Goal: Information Seeking & Learning: Learn about a topic

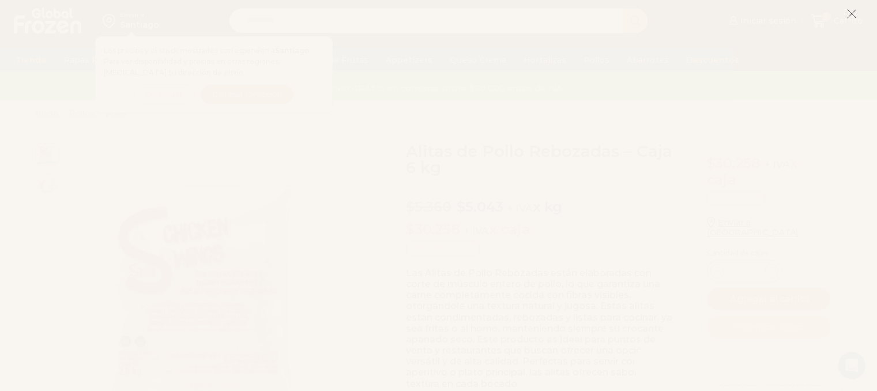
click at [853, 17] on icon at bounding box center [851, 14] width 10 height 10
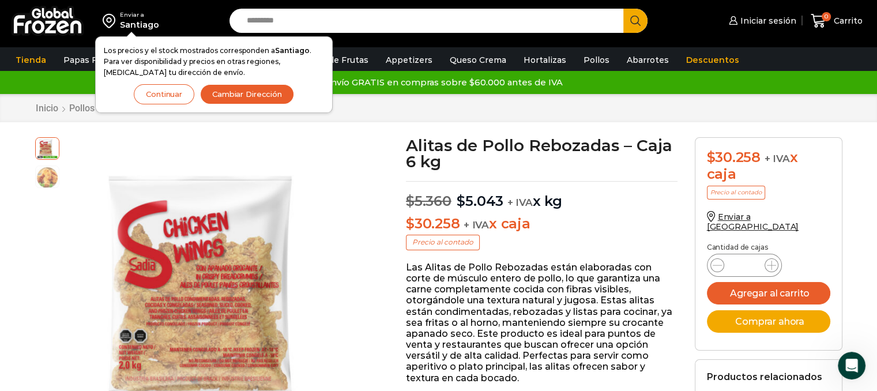
click at [166, 96] on button "Continuar" at bounding box center [164, 94] width 61 height 20
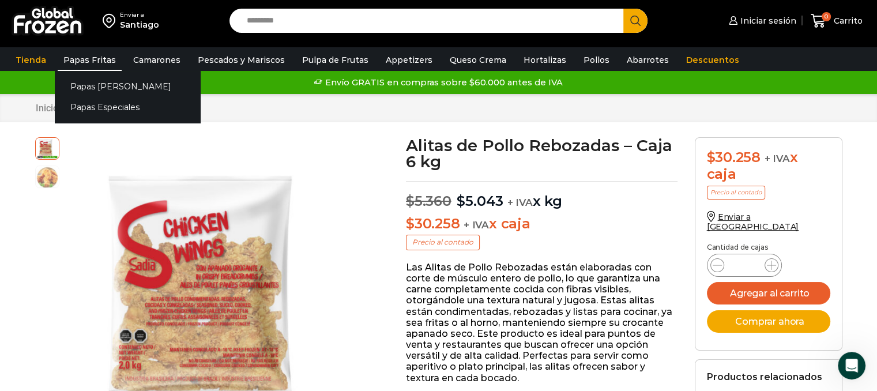
click at [87, 59] on link "Papas Fritas" at bounding box center [90, 60] width 64 height 22
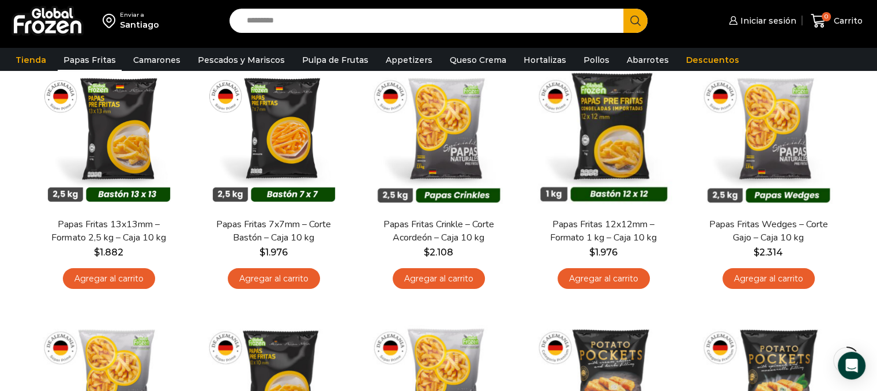
scroll to position [58, 0]
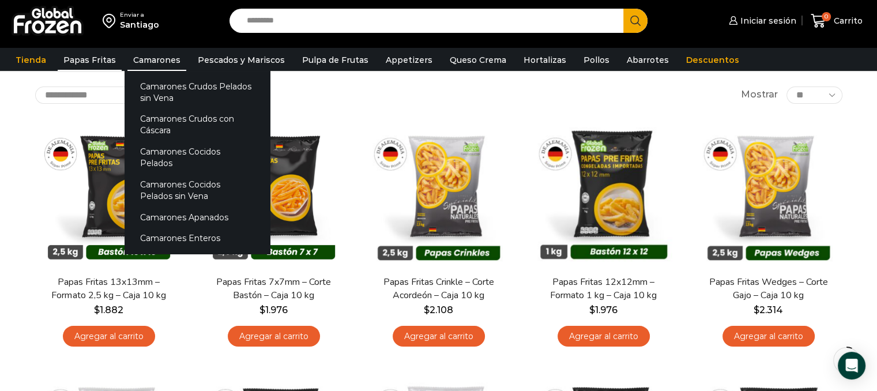
click at [127, 49] on link "Camarones" at bounding box center [156, 60] width 59 height 22
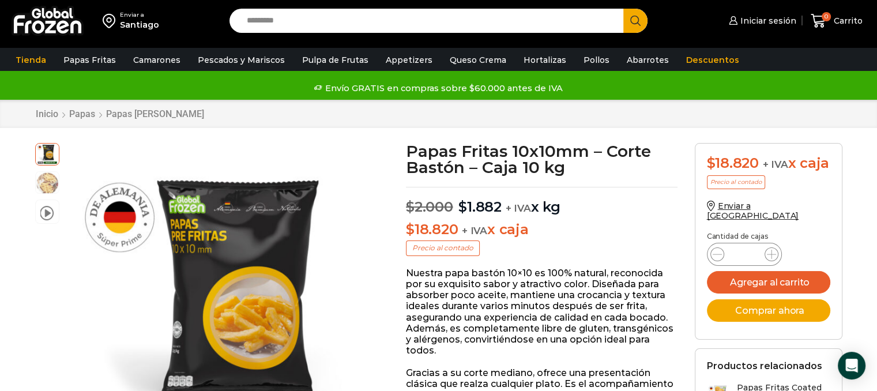
click at [565, 281] on p "Nuestra papa bastón 10×10 es 100% natural, reconocida por su exquisito sabor y …" at bounding box center [542, 312] width 272 height 89
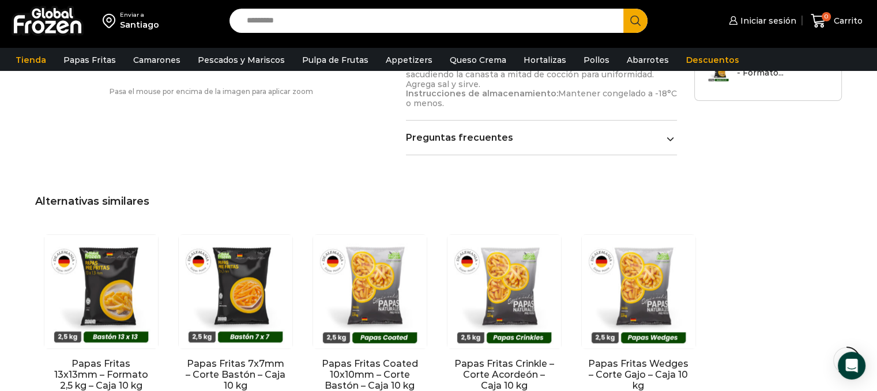
scroll to position [922, 0]
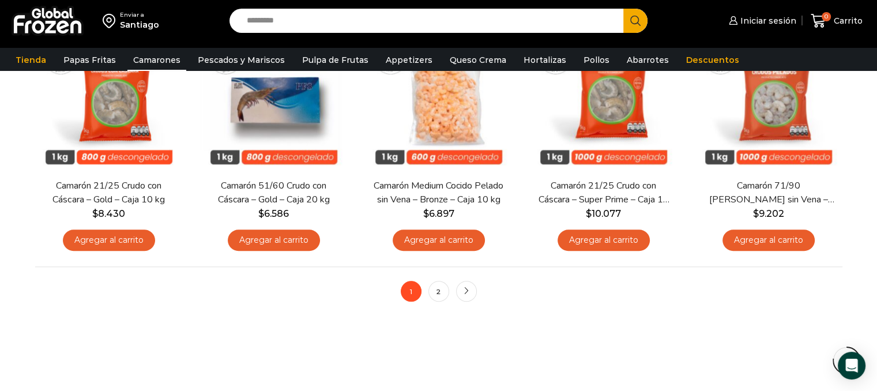
scroll to position [922, 0]
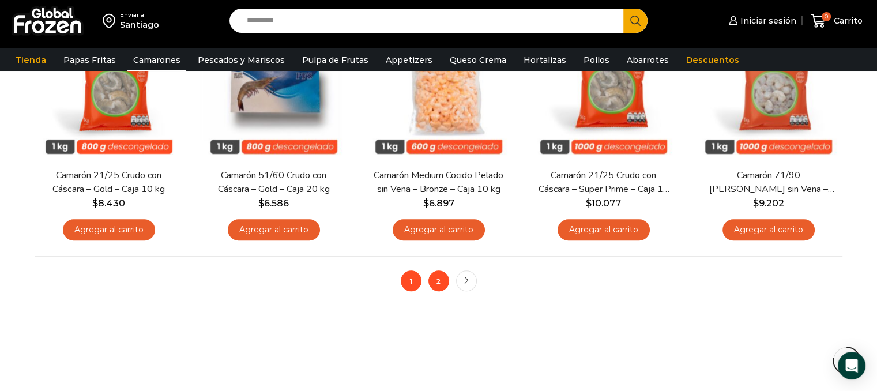
click at [438, 282] on link "2" at bounding box center [438, 280] width 21 height 21
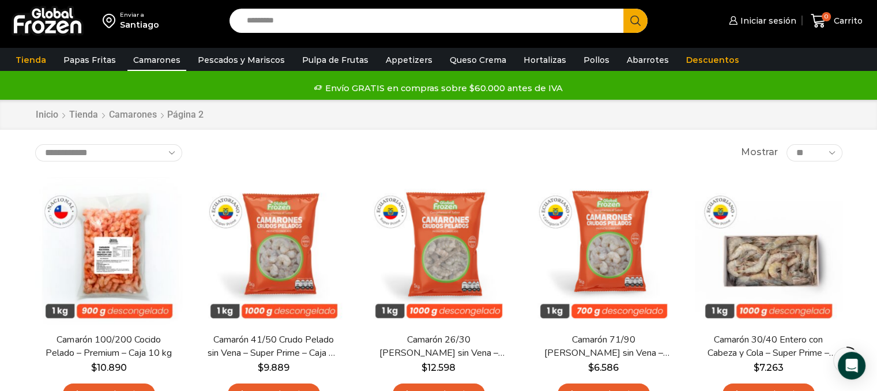
scroll to position [288, 0]
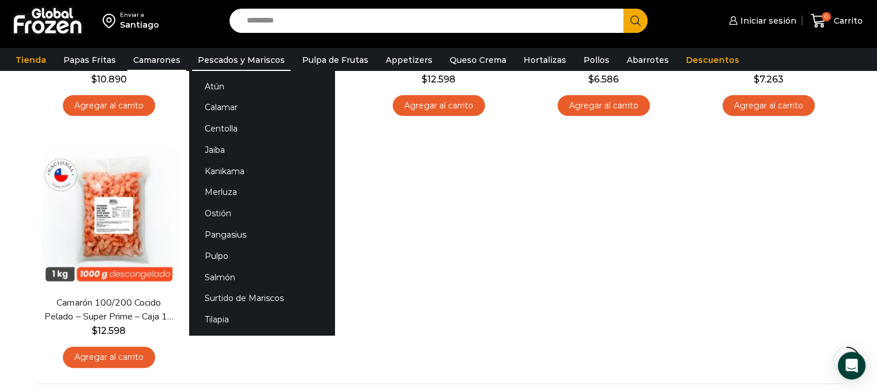
click at [209, 50] on link "Pescados y Mariscos" at bounding box center [241, 60] width 99 height 22
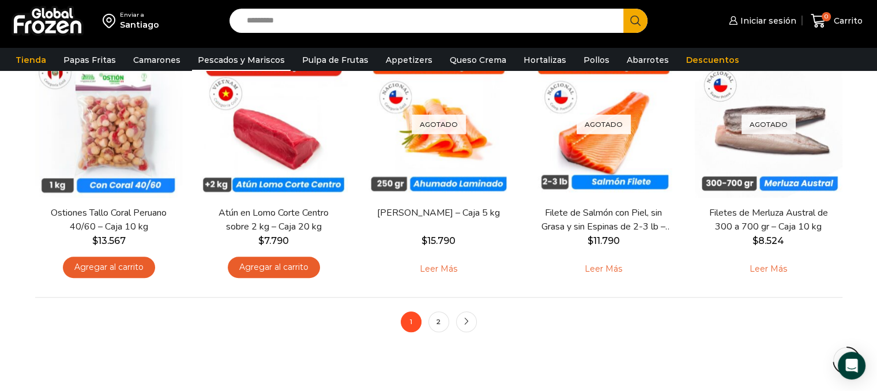
scroll to position [865, 0]
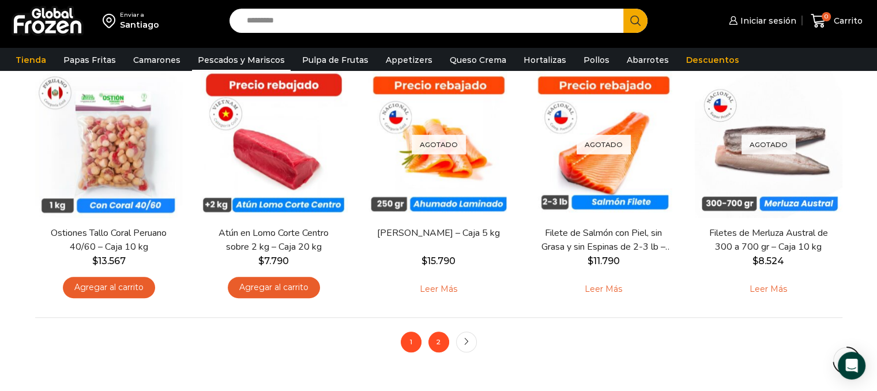
click at [430, 346] on link "2" at bounding box center [438, 342] width 21 height 21
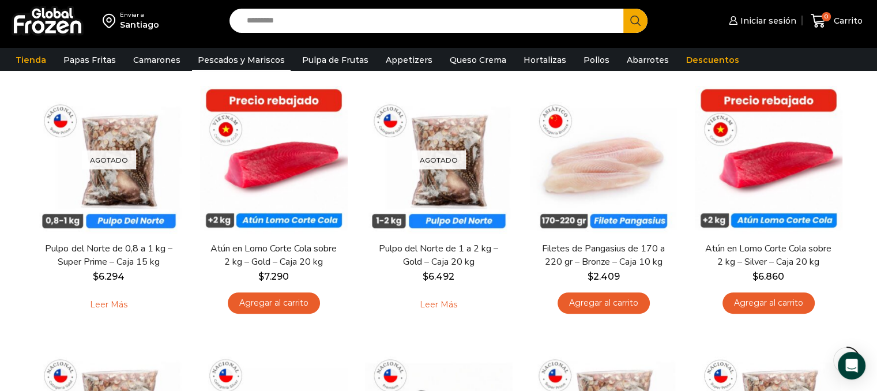
scroll to position [288, 0]
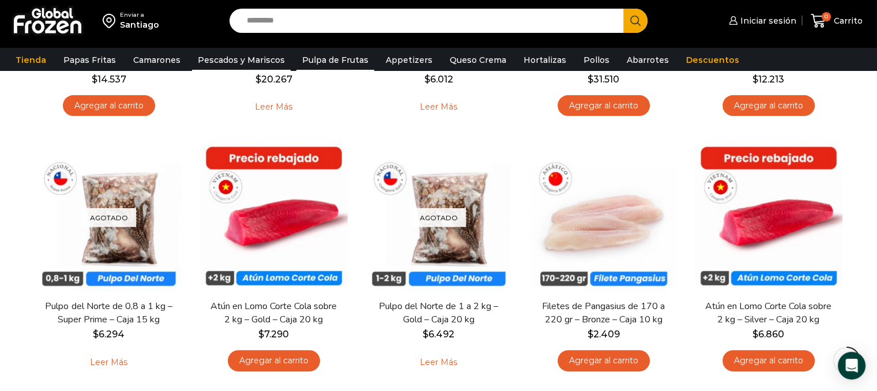
click at [338, 57] on link "Pulpa de Frutas" at bounding box center [335, 60] width 78 height 22
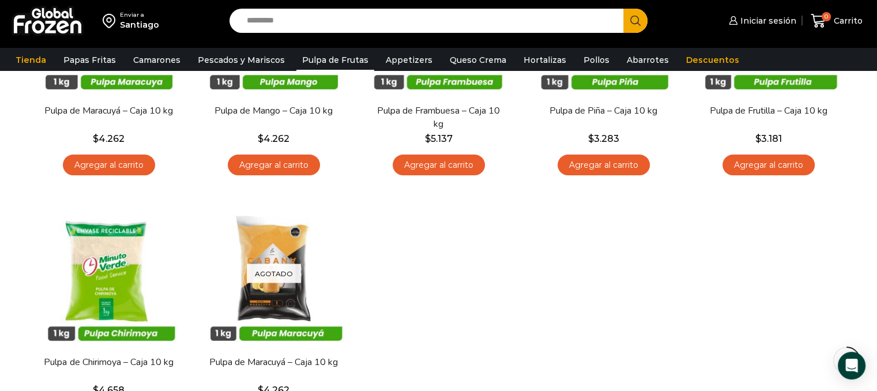
scroll to position [115, 0]
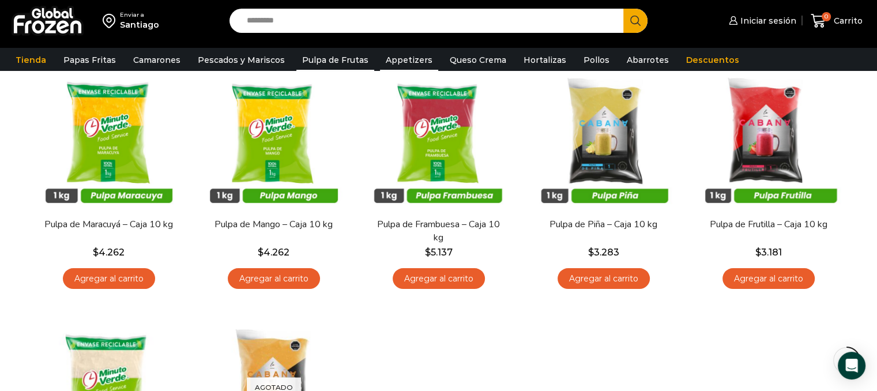
click at [408, 51] on link "Appetizers" at bounding box center [409, 60] width 58 height 22
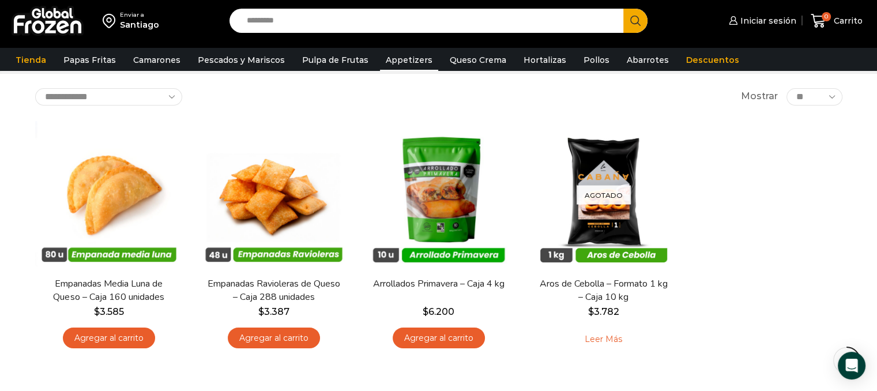
scroll to position [115, 0]
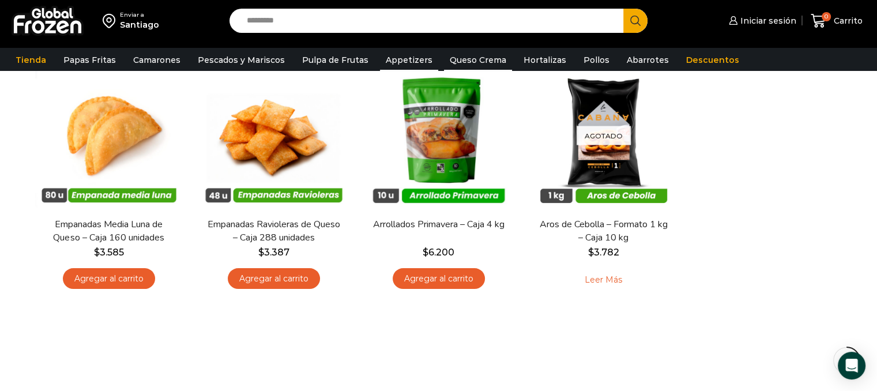
click at [457, 63] on link "Queso Crema" at bounding box center [478, 60] width 68 height 22
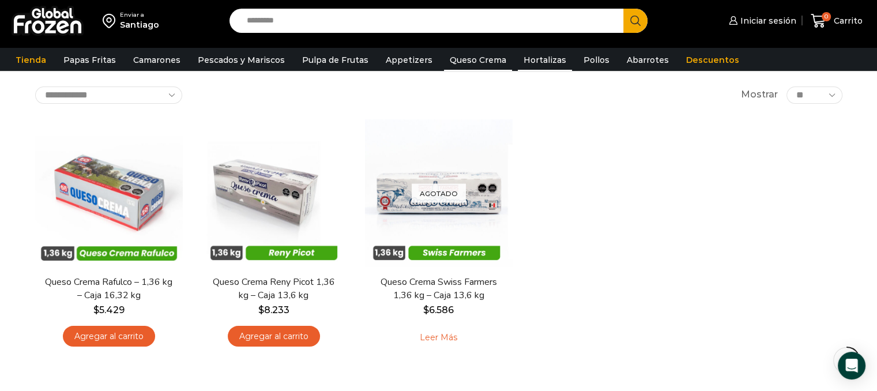
click at [529, 57] on link "Hortalizas" at bounding box center [545, 60] width 54 height 22
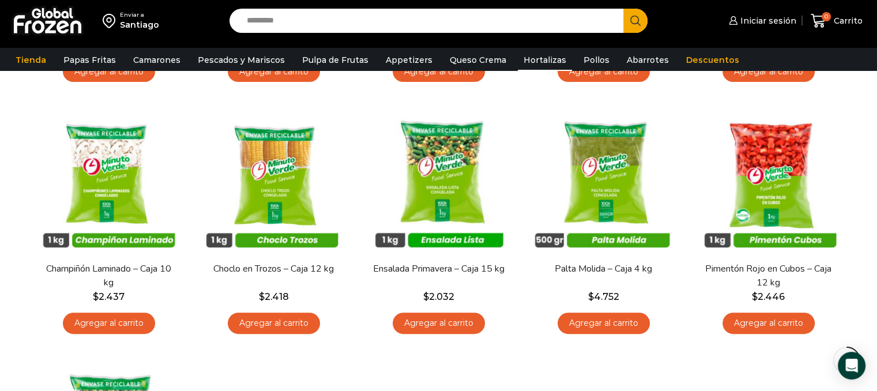
scroll to position [346, 0]
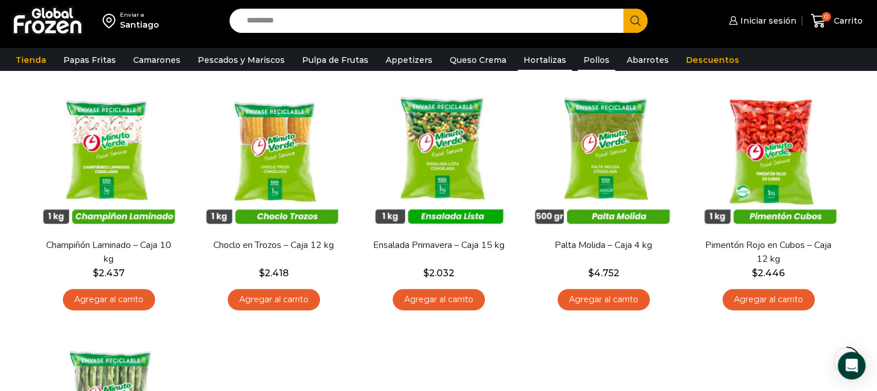
click at [589, 62] on link "Pollos" at bounding box center [596, 60] width 37 height 22
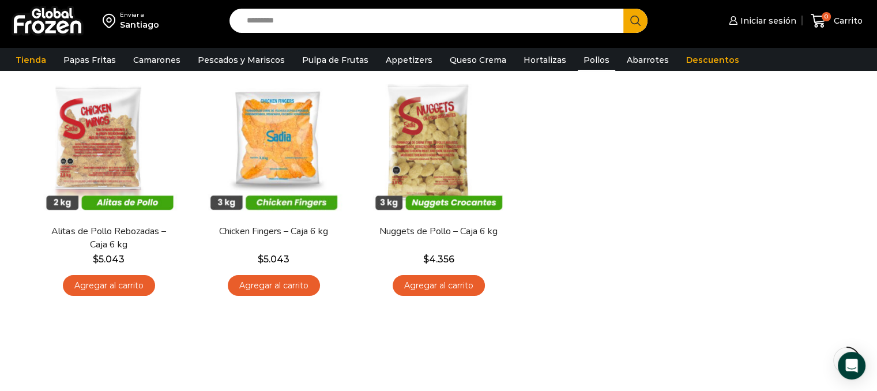
scroll to position [115, 0]
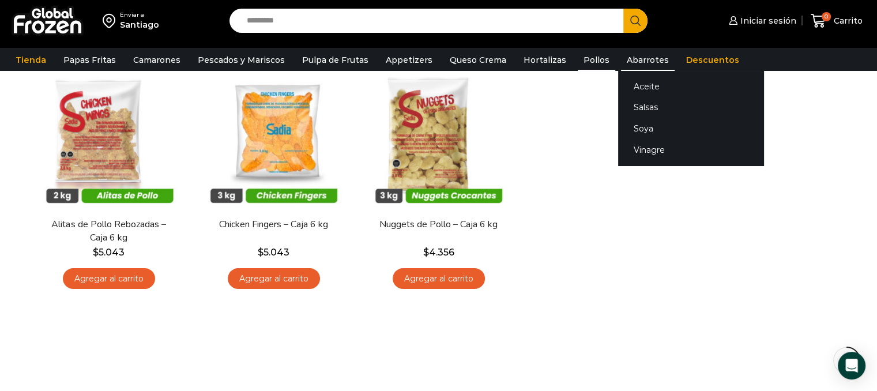
click at [636, 63] on link "Abarrotes" at bounding box center [648, 60] width 54 height 22
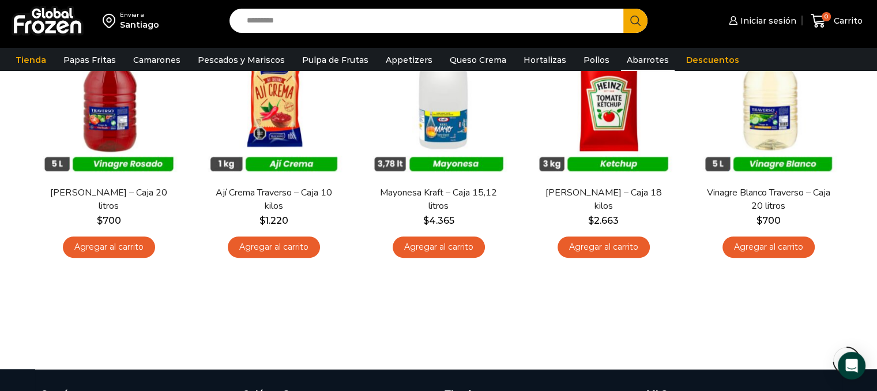
scroll to position [634, 0]
